Goal: Communication & Community: Connect with others

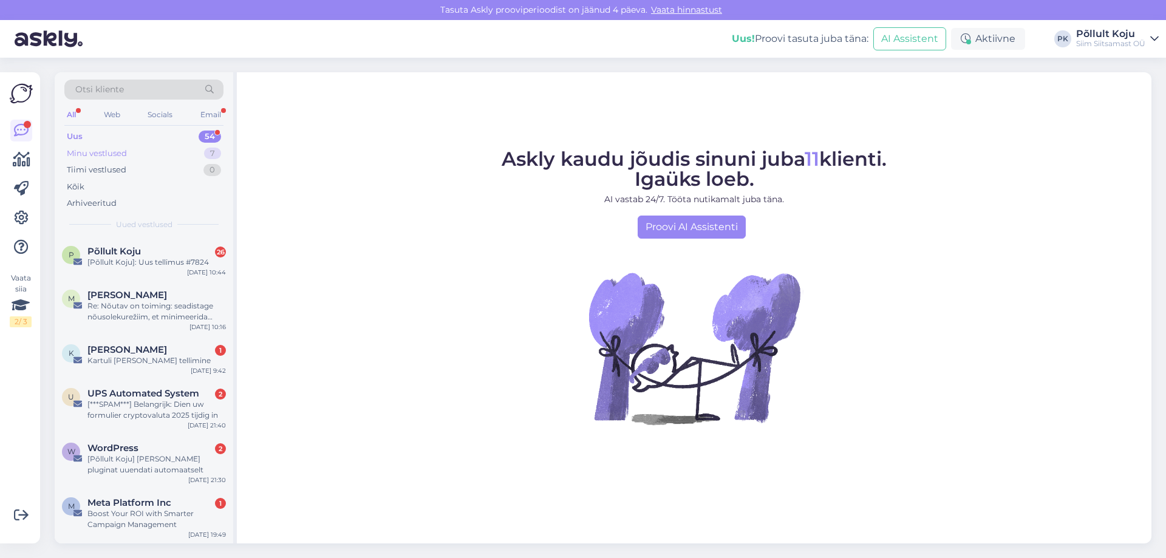
click at [106, 154] on div "Minu vestlused" at bounding box center [97, 154] width 60 height 12
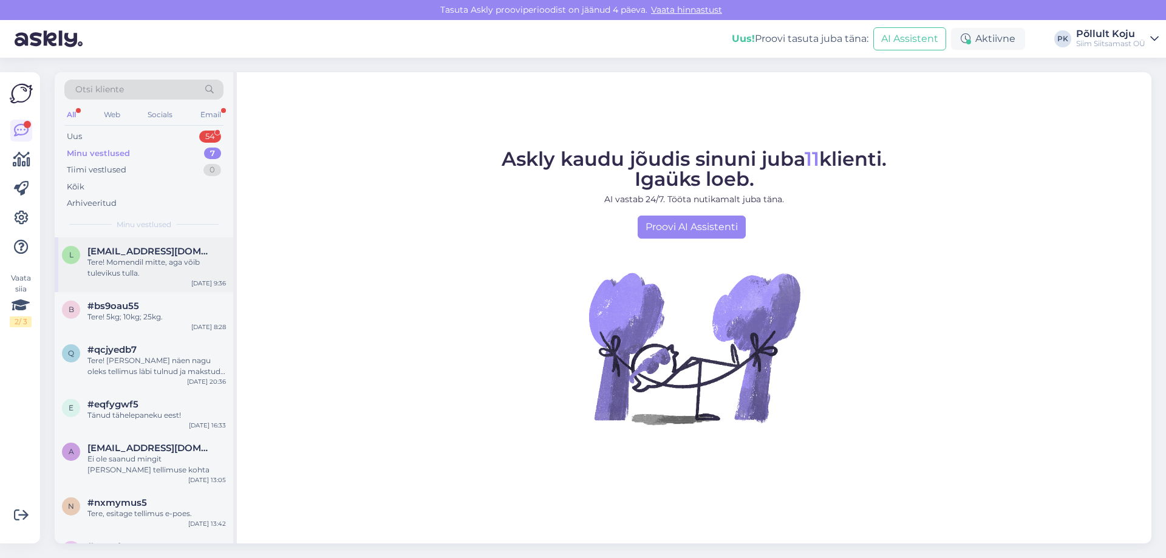
scroll to position [43, 0]
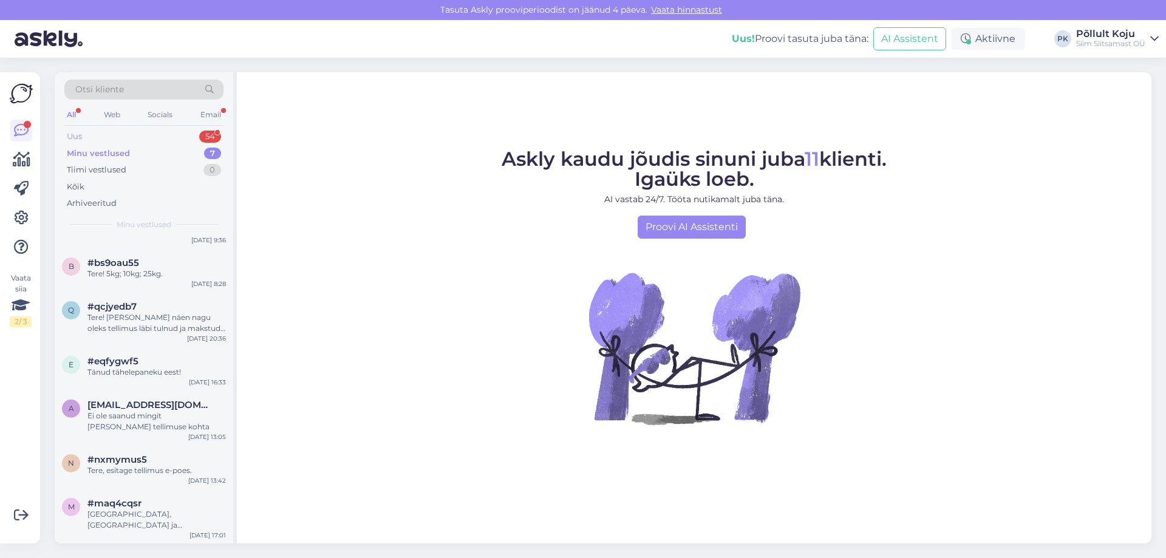
click at [76, 141] on div "Uus" at bounding box center [74, 137] width 15 height 12
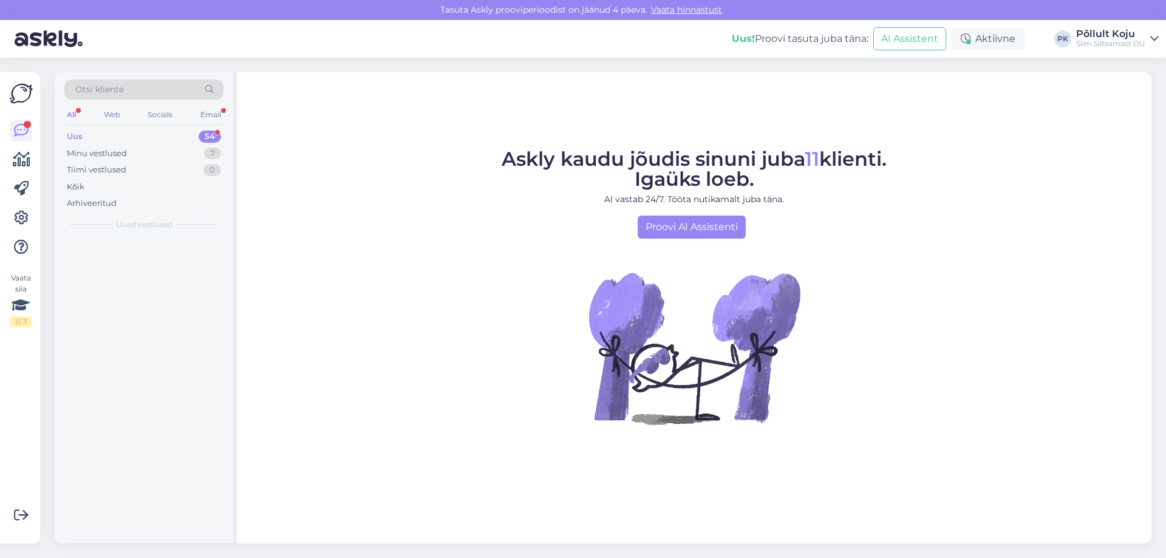
scroll to position [0, 0]
